Goal: Task Accomplishment & Management: Use online tool/utility

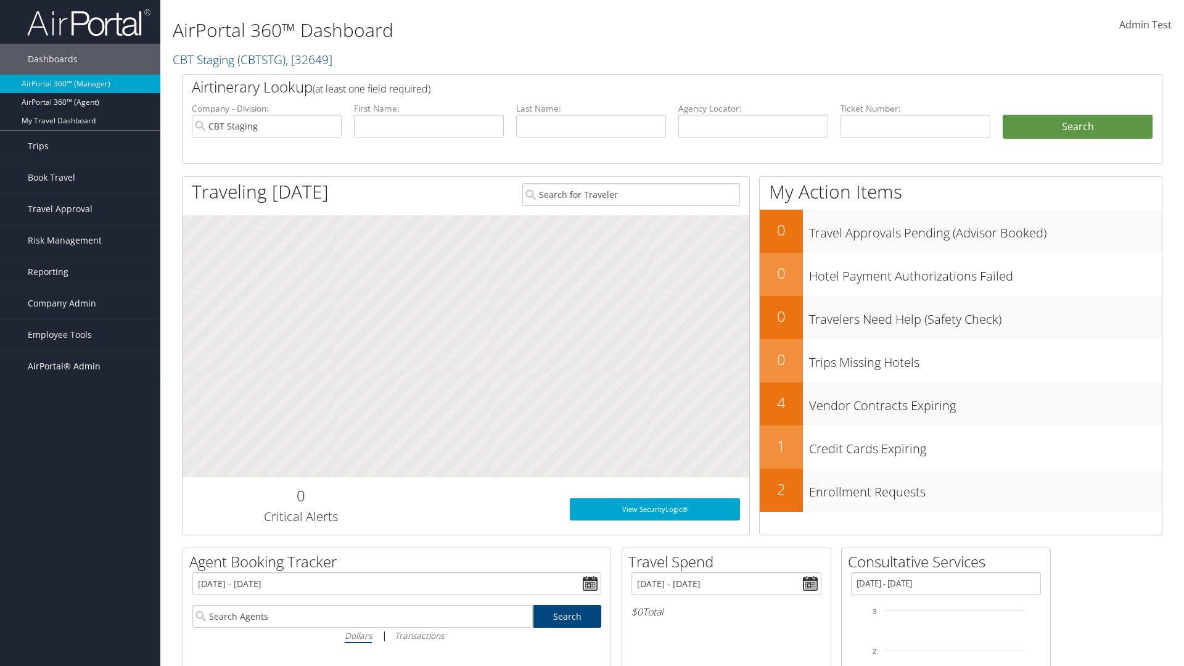
click at [80, 366] on span "AirPortal® Admin" at bounding box center [64, 366] width 73 height 31
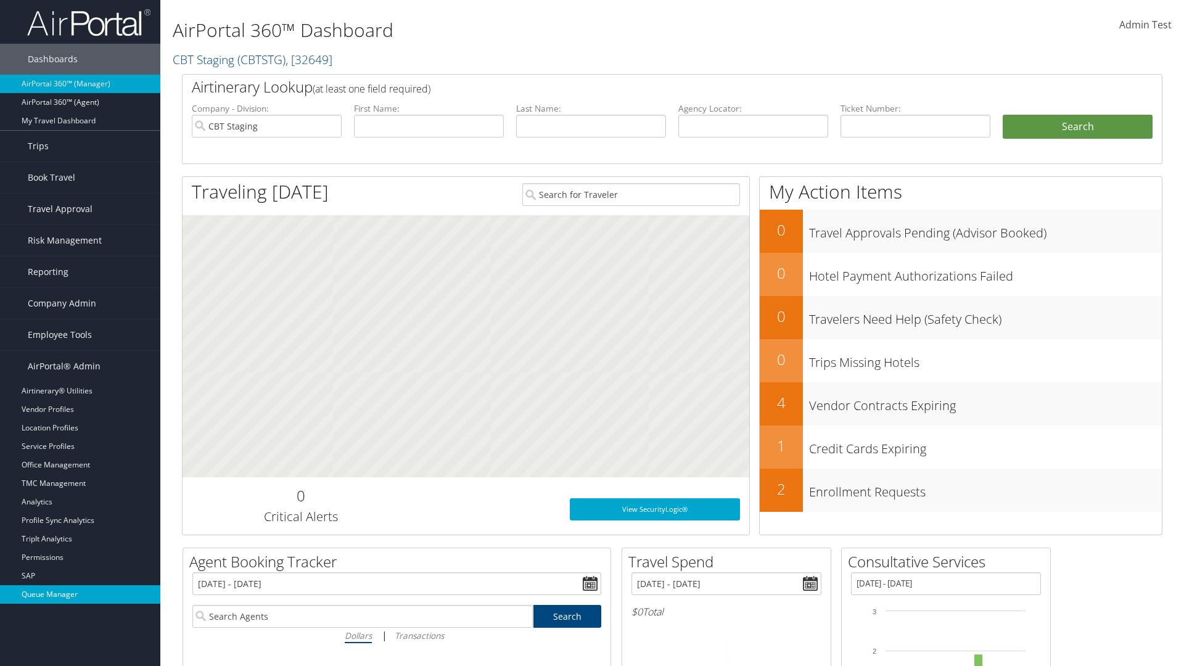
click at [80, 595] on link "Queue Manager" at bounding box center [80, 594] width 160 height 19
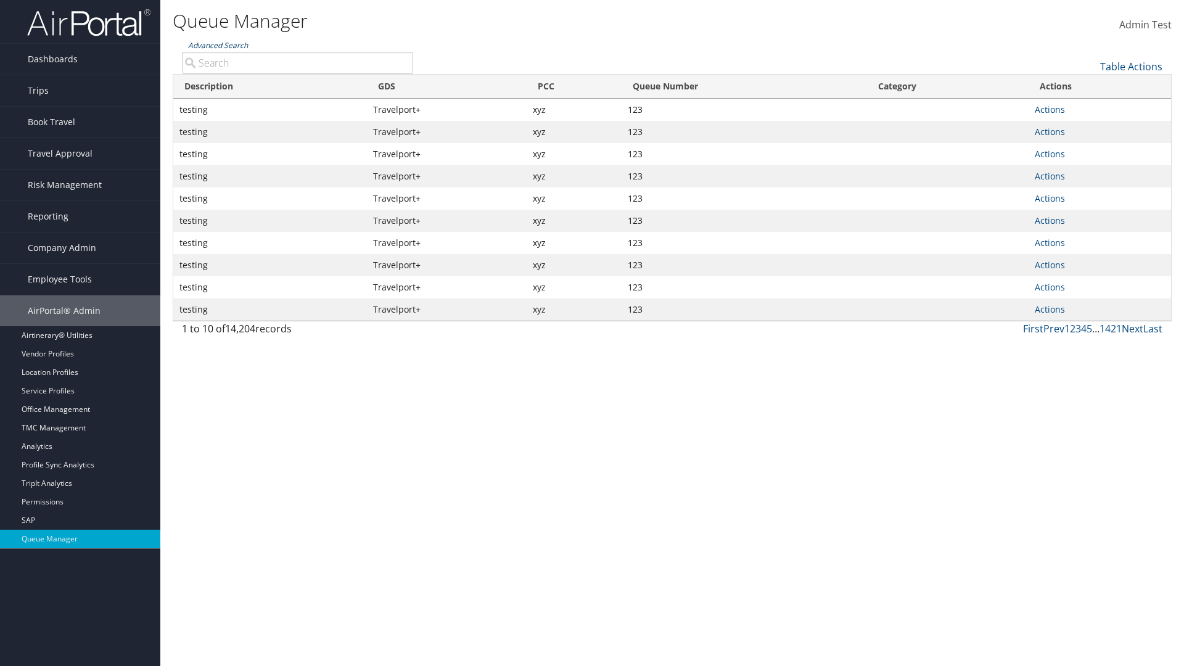
click at [218, 45] on link "Advanced Search" at bounding box center [218, 45] width 60 height 10
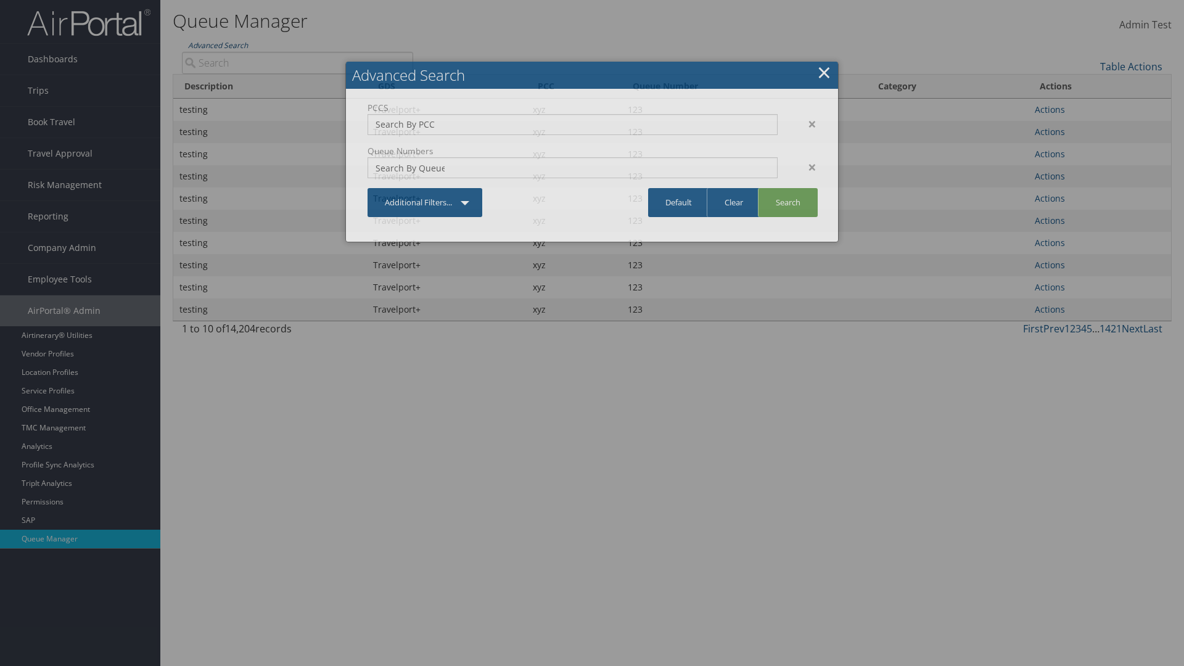
type input "test"
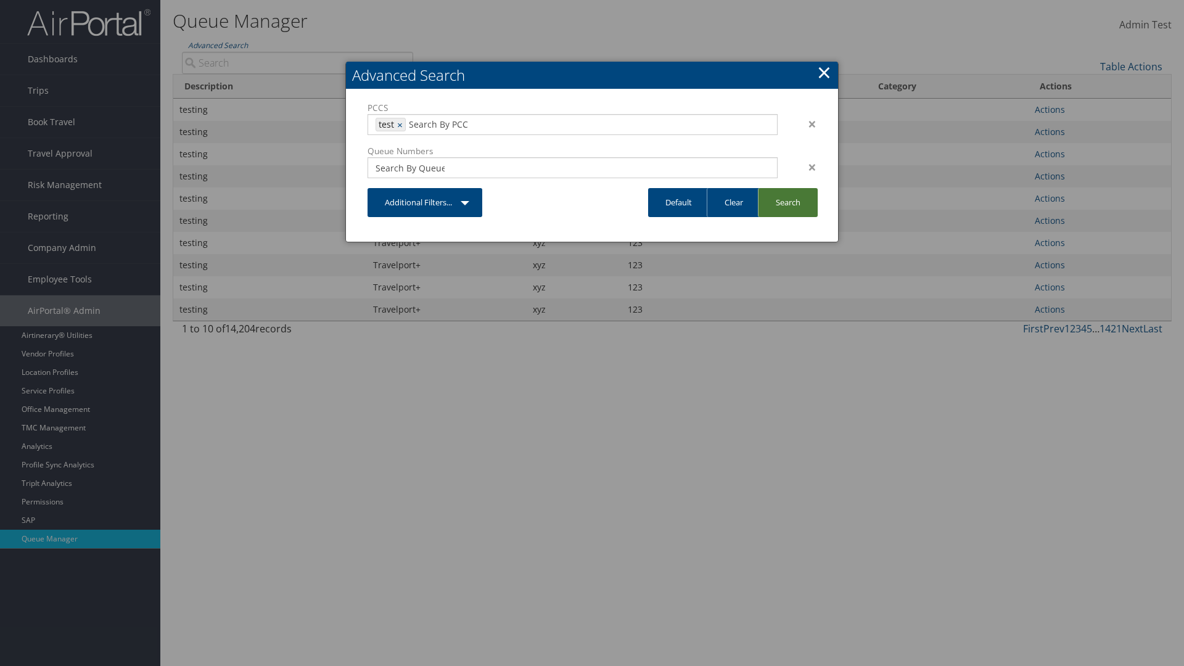
type input "1234"
click at [788, 202] on link "Search" at bounding box center [788, 202] width 60 height 29
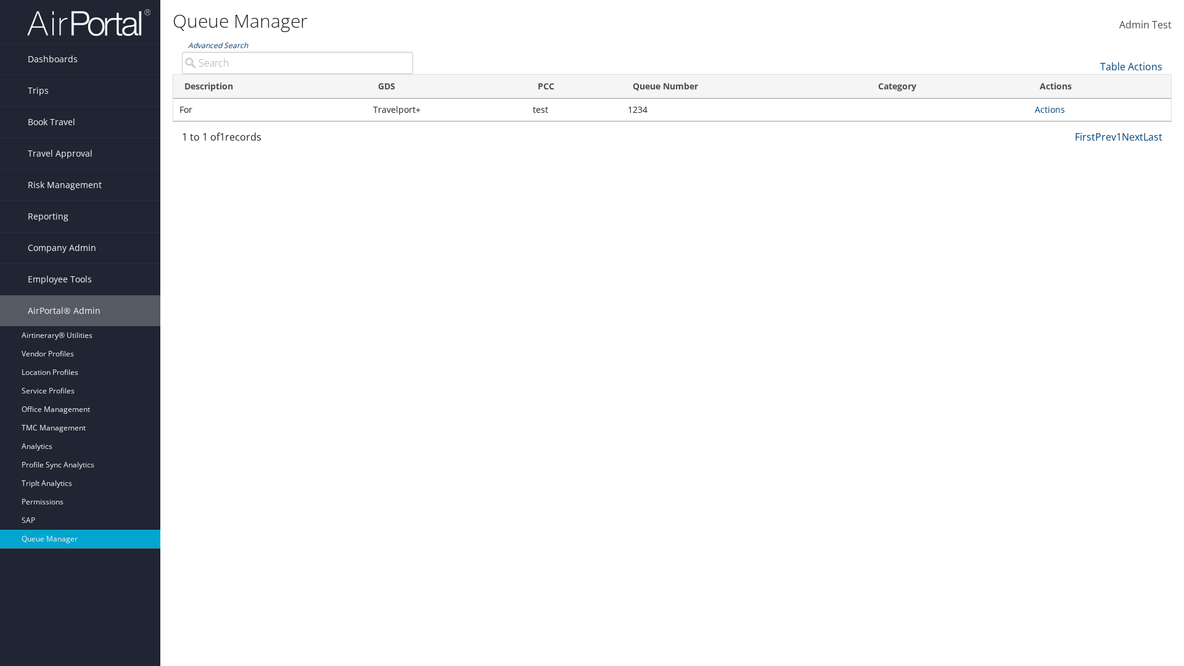
click at [218, 45] on link "Advanced Search" at bounding box center [218, 45] width 60 height 10
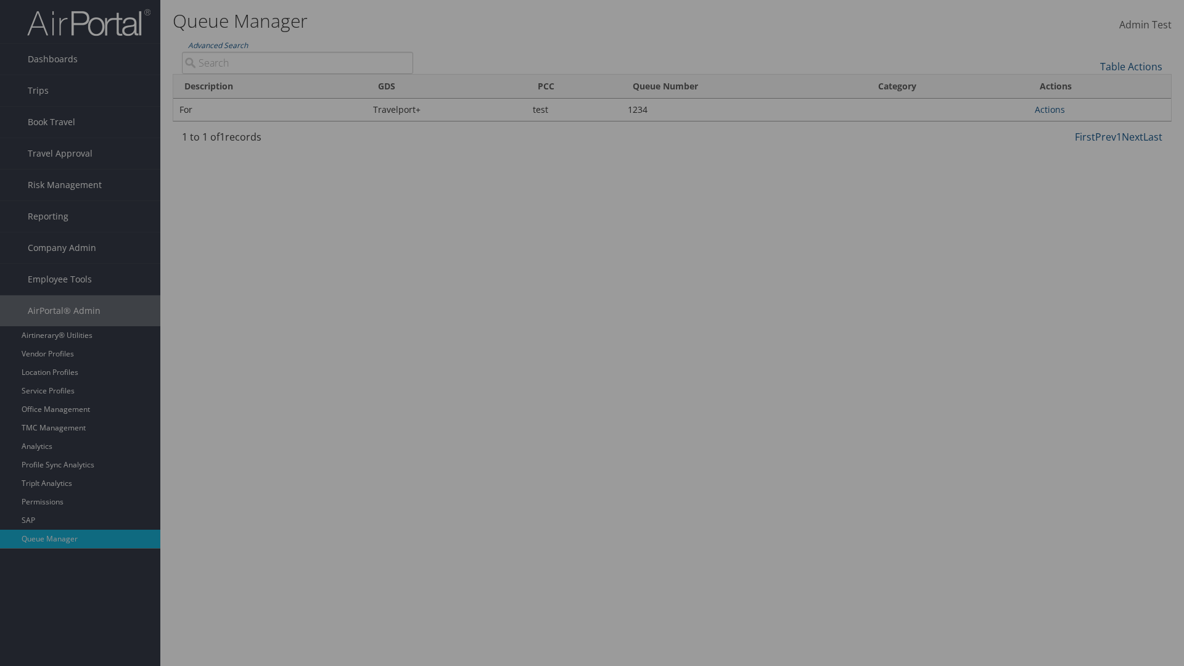
click at [0, 0] on link "Clear" at bounding box center [0, 0] width 0 height 0
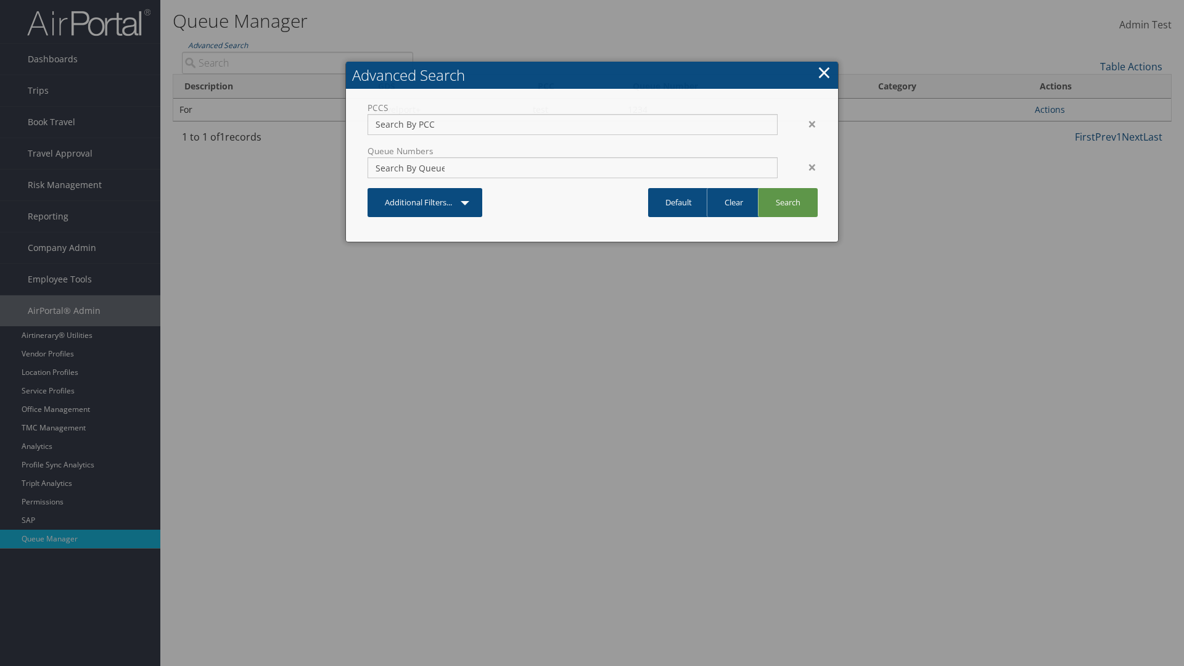
click at [824, 72] on link "×" at bounding box center [824, 72] width 14 height 25
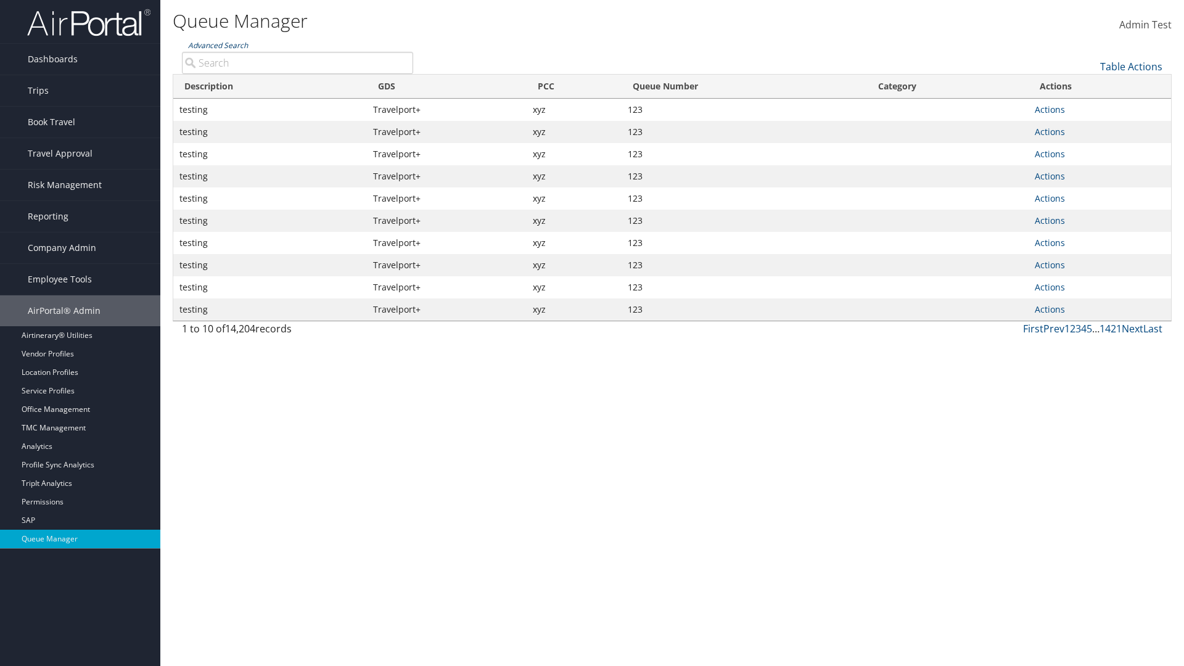
click at [218, 45] on link "Advanced Search" at bounding box center [218, 45] width 60 height 10
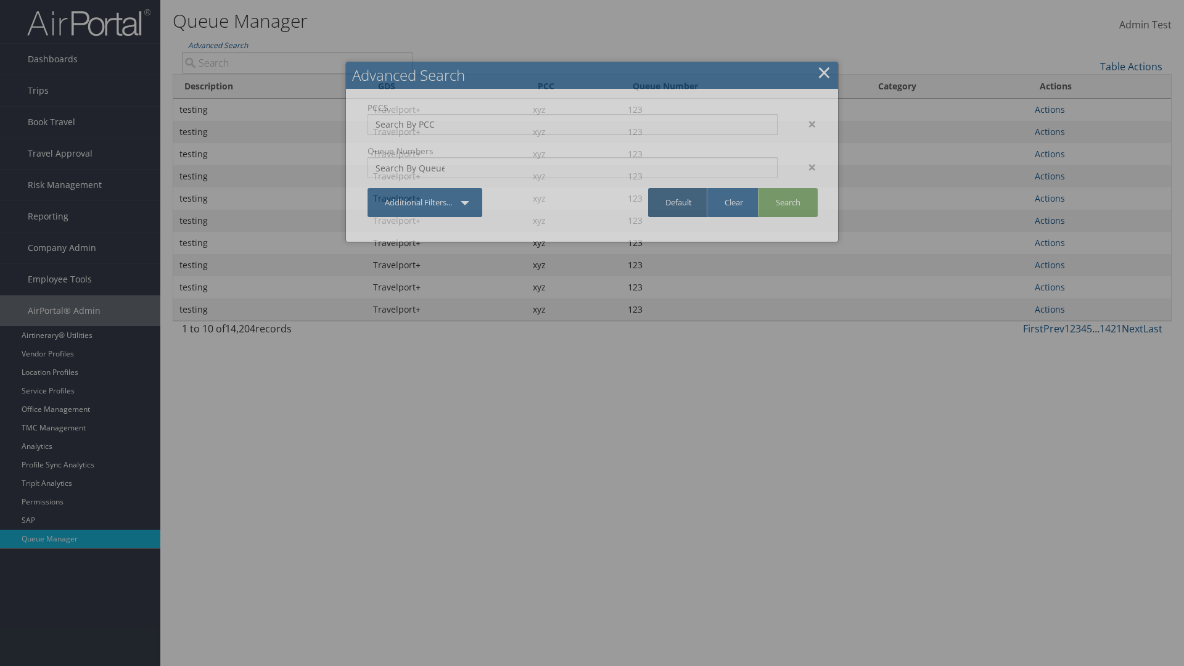
click at [679, 202] on link "Default" at bounding box center [678, 202] width 61 height 29
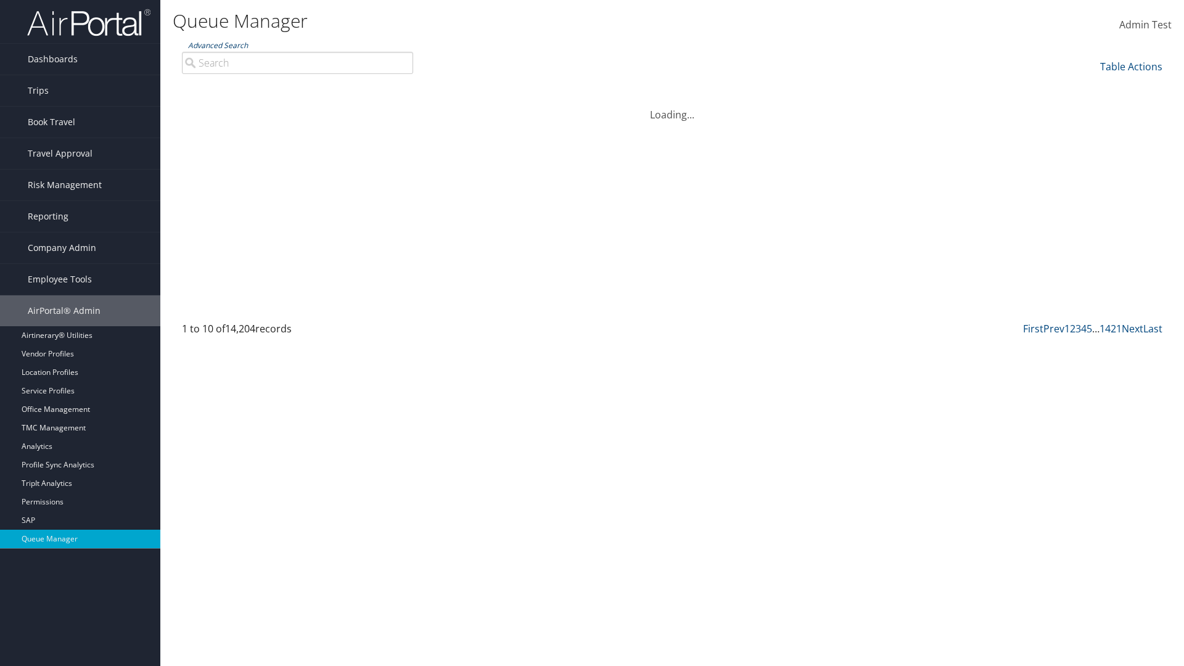
click at [218, 45] on link "Advanced Search" at bounding box center [218, 45] width 60 height 10
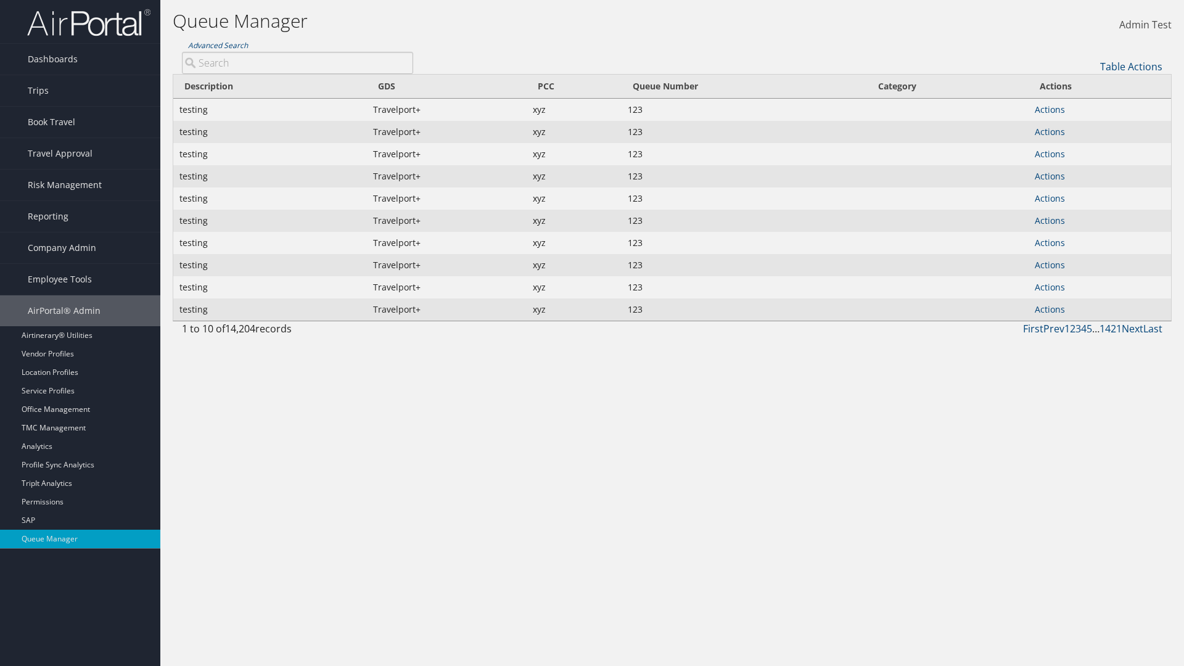
click at [0, 0] on div "×" at bounding box center [0, 0] width 0 height 0
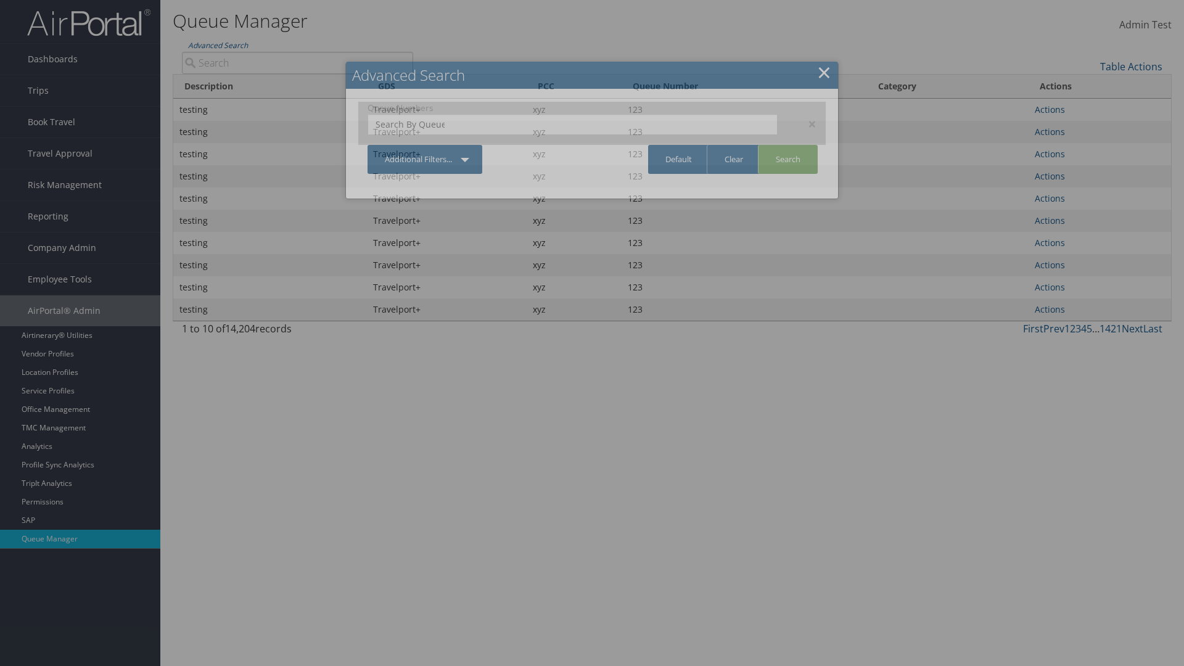
click at [806, 123] on div "×" at bounding box center [806, 124] width 39 height 15
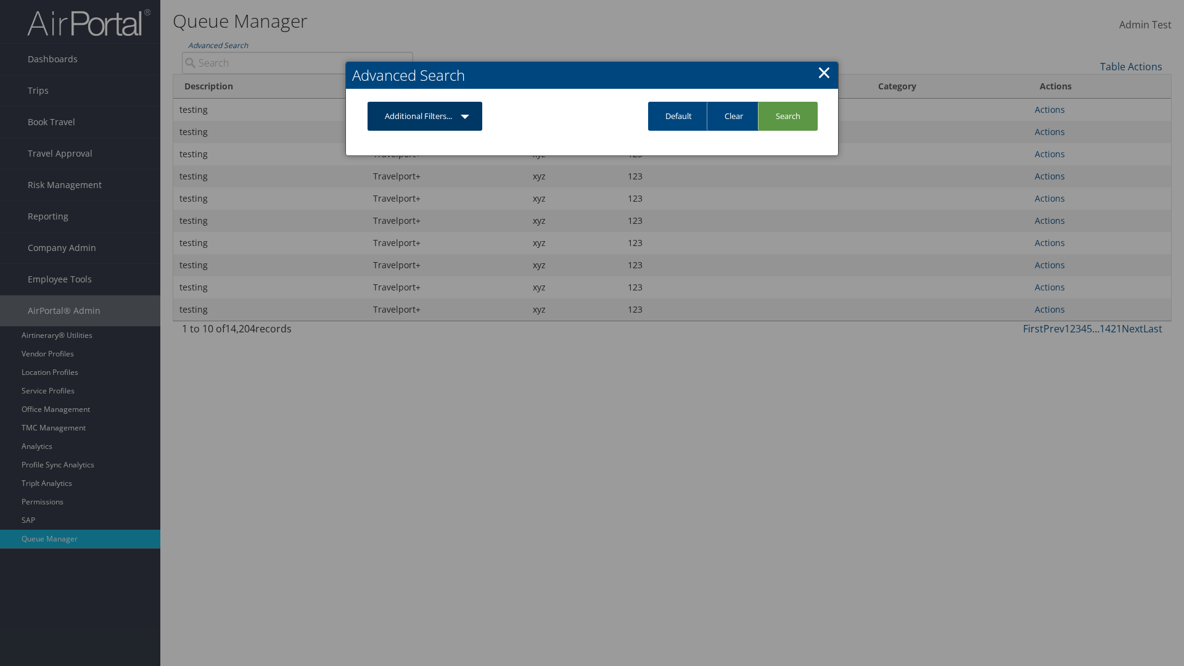
click at [425, 116] on link "Additional Filters..." at bounding box center [425, 116] width 115 height 29
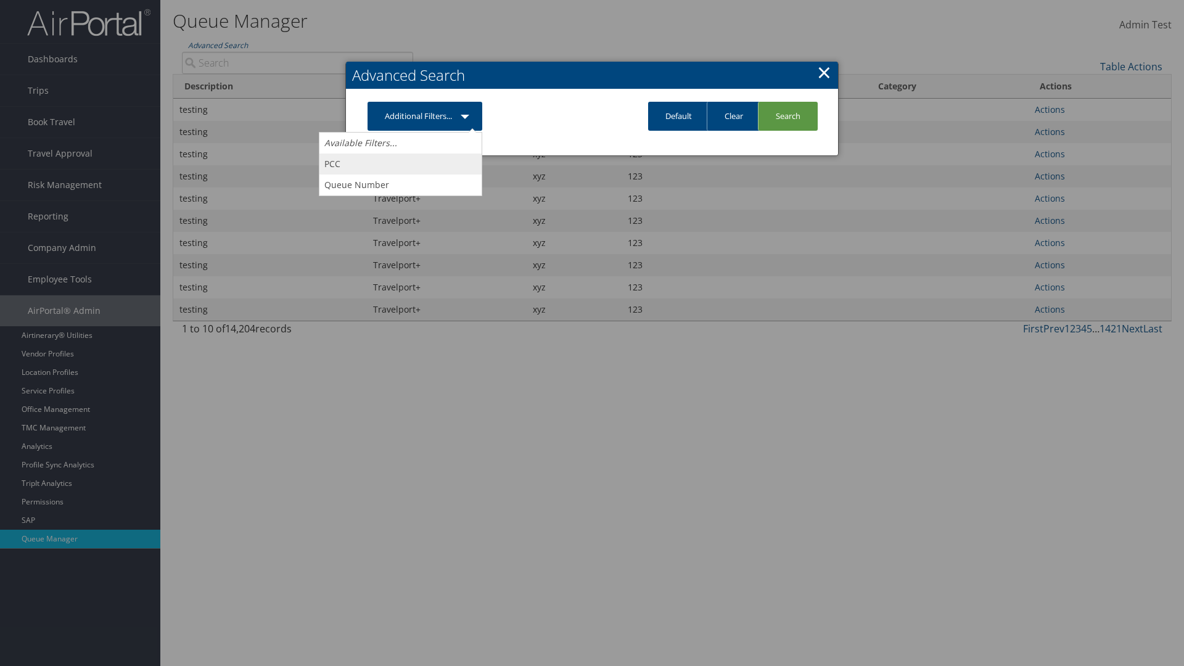
click at [400, 163] on link "PCC" at bounding box center [401, 164] width 162 height 21
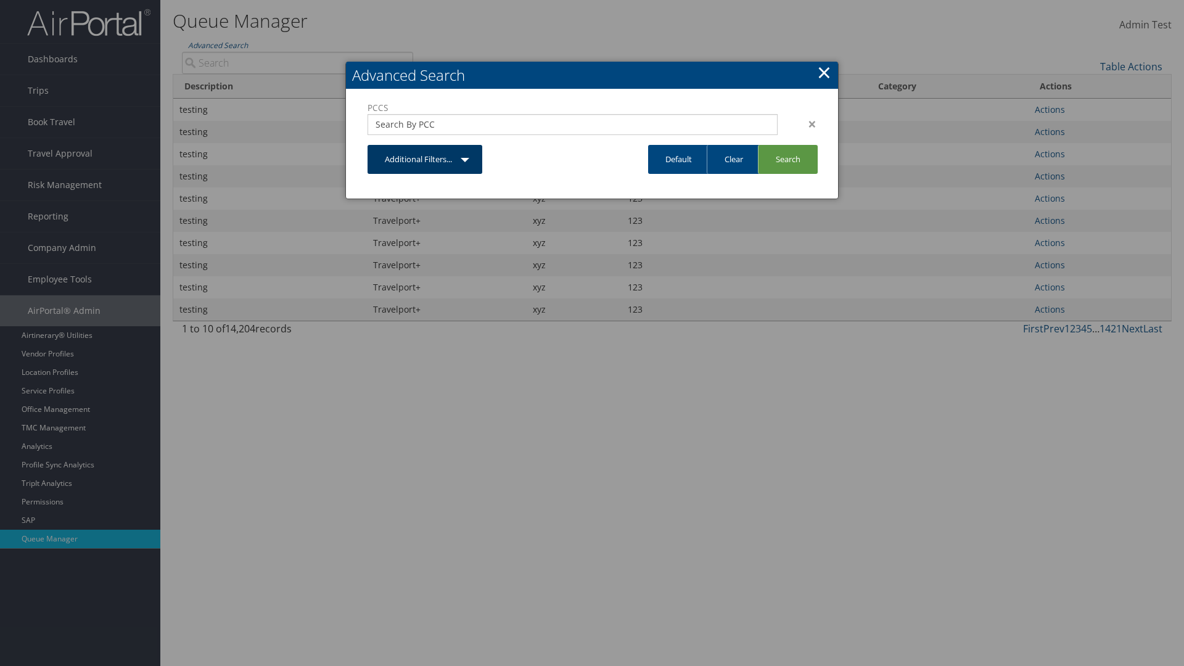
click at [425, 159] on link "Additional Filters..." at bounding box center [425, 159] width 115 height 29
click at [400, 207] on link "Queue Number" at bounding box center [401, 207] width 162 height 21
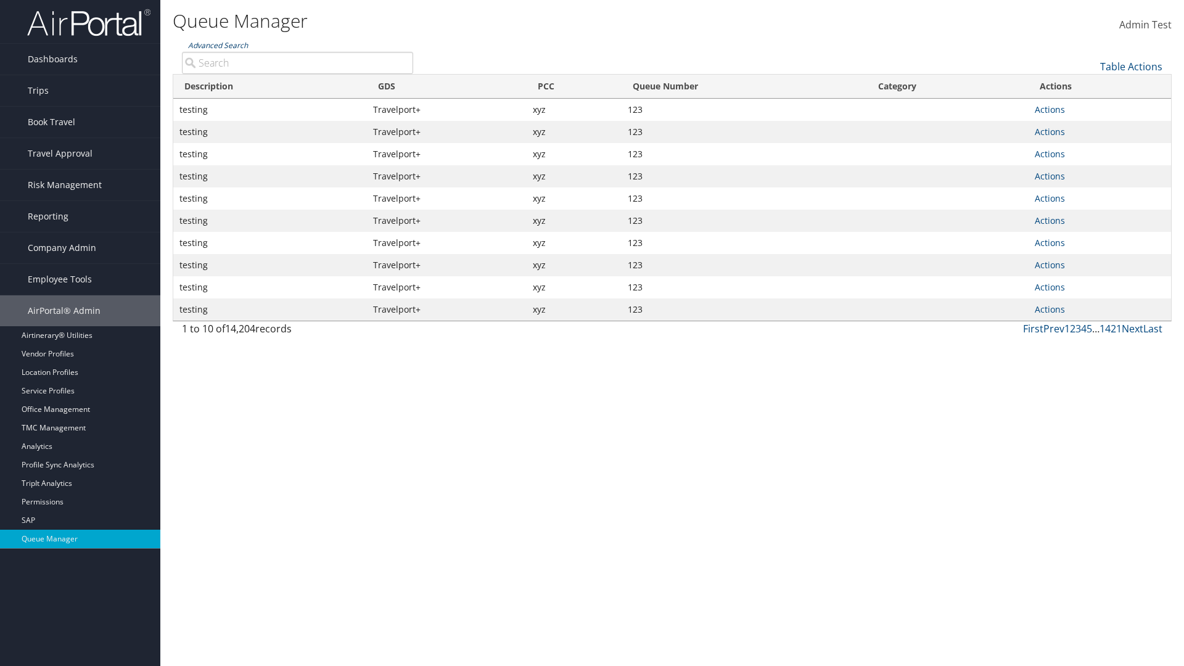
click at [218, 45] on link "Advanced Search" at bounding box center [218, 45] width 60 height 10
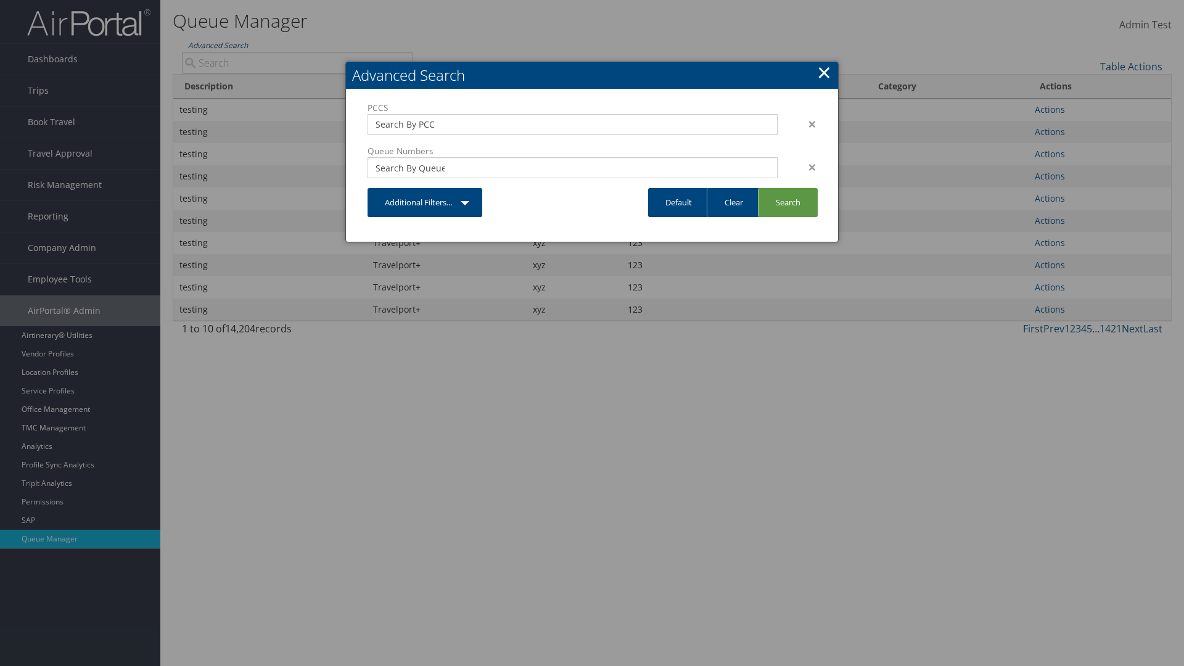
type input "xyz"
type input "123"
click at [788, 202] on link "Search" at bounding box center [788, 202] width 60 height 29
